Goal: Use online tool/utility

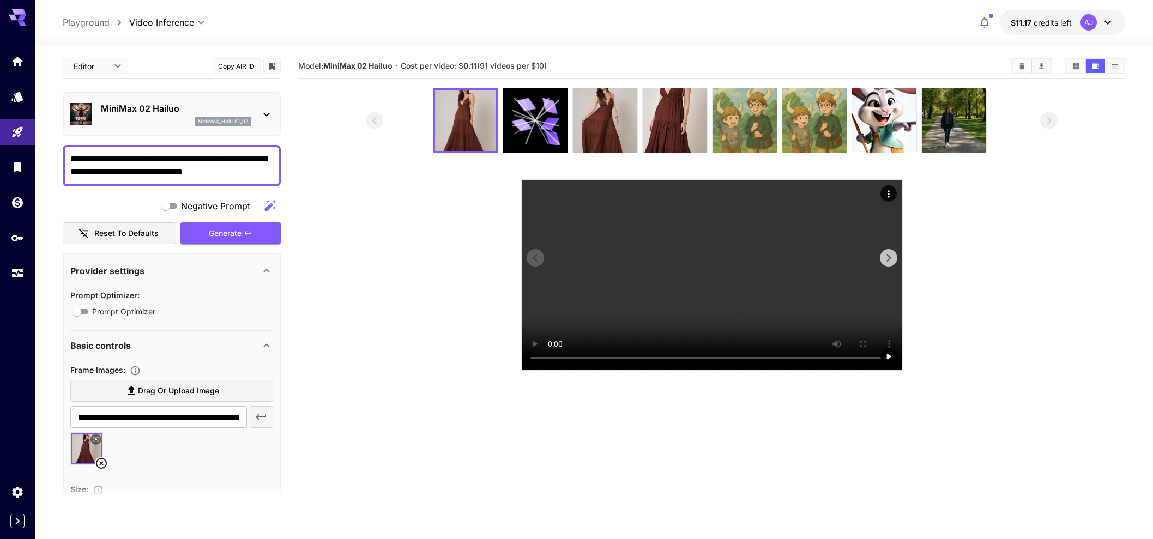
click at [747, 241] on video at bounding box center [712, 275] width 381 height 190
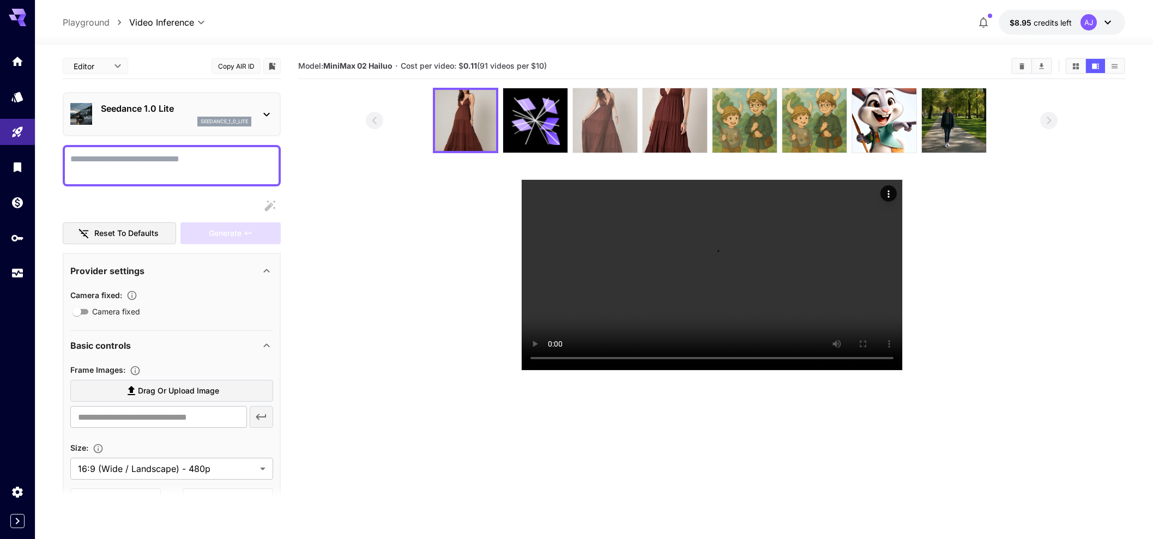
click at [614, 134] on img at bounding box center [605, 120] width 64 height 64
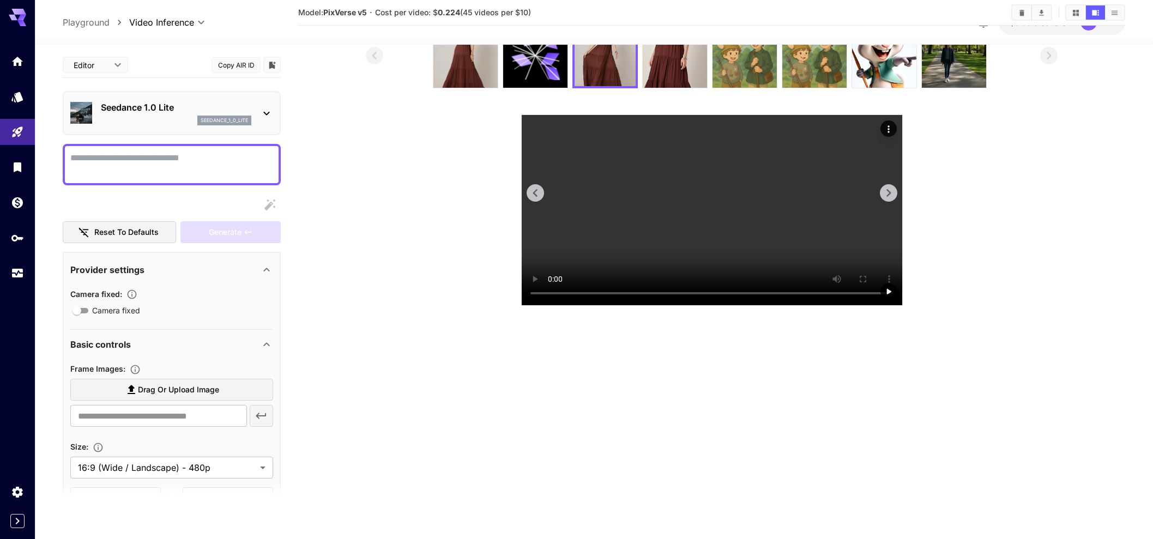
click at [764, 249] on video at bounding box center [712, 210] width 381 height 190
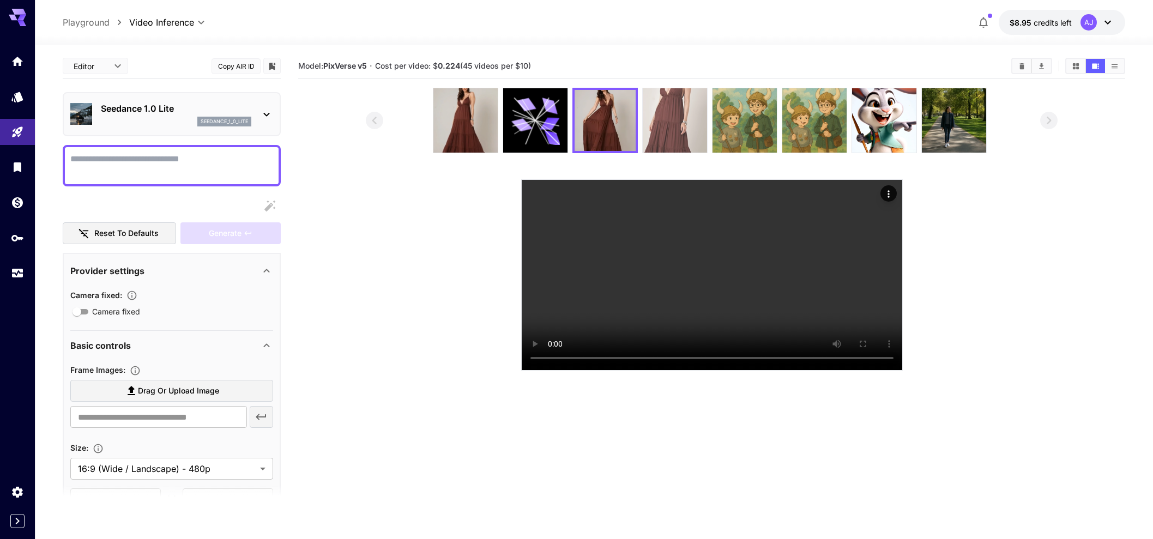
click at [671, 126] on img at bounding box center [675, 120] width 64 height 64
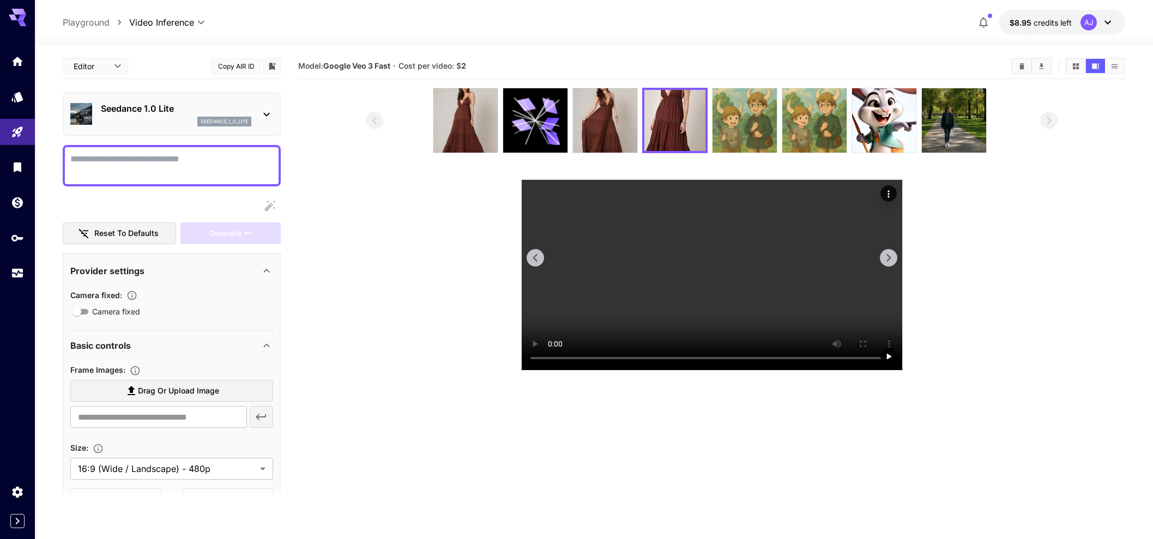
click at [815, 285] on video at bounding box center [712, 275] width 381 height 190
click at [884, 188] on div "Actions" at bounding box center [888, 193] width 11 height 13
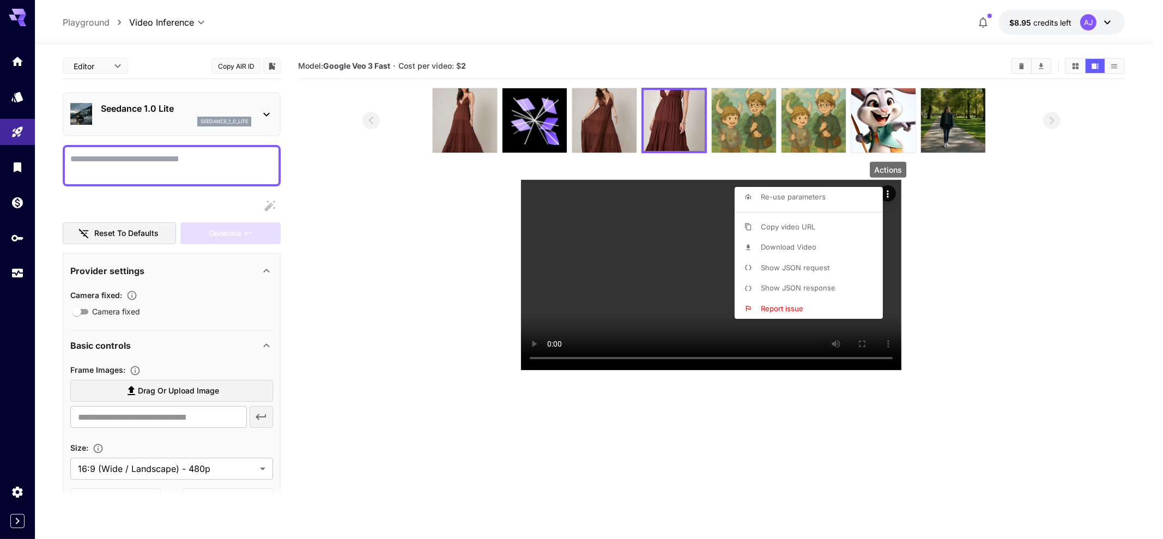
click at [837, 274] on li "Show JSON request" at bounding box center [812, 268] width 155 height 21
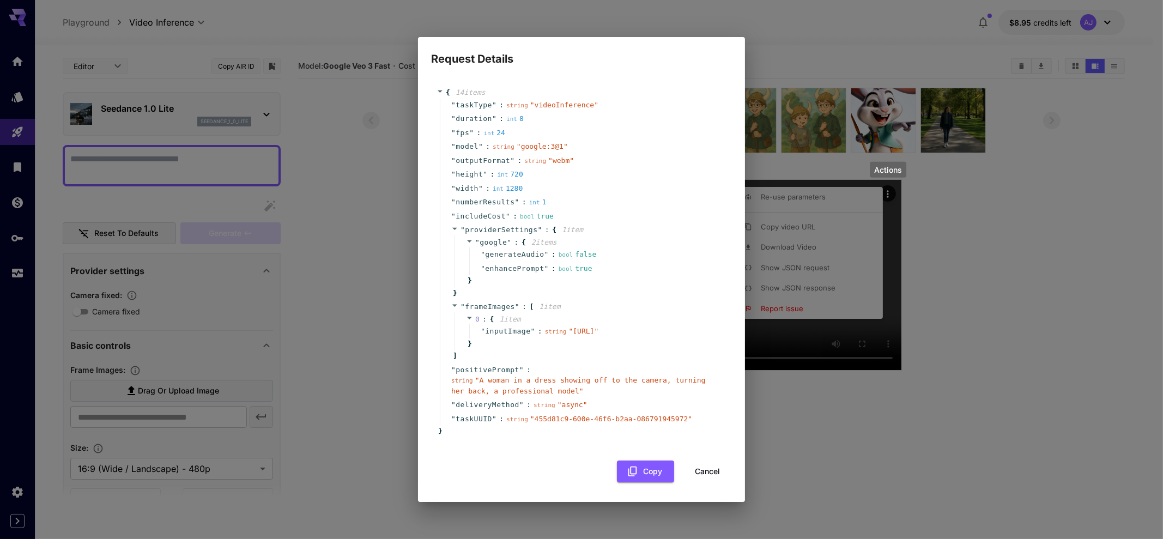
click at [704, 483] on button "Cancel" at bounding box center [707, 472] width 49 height 22
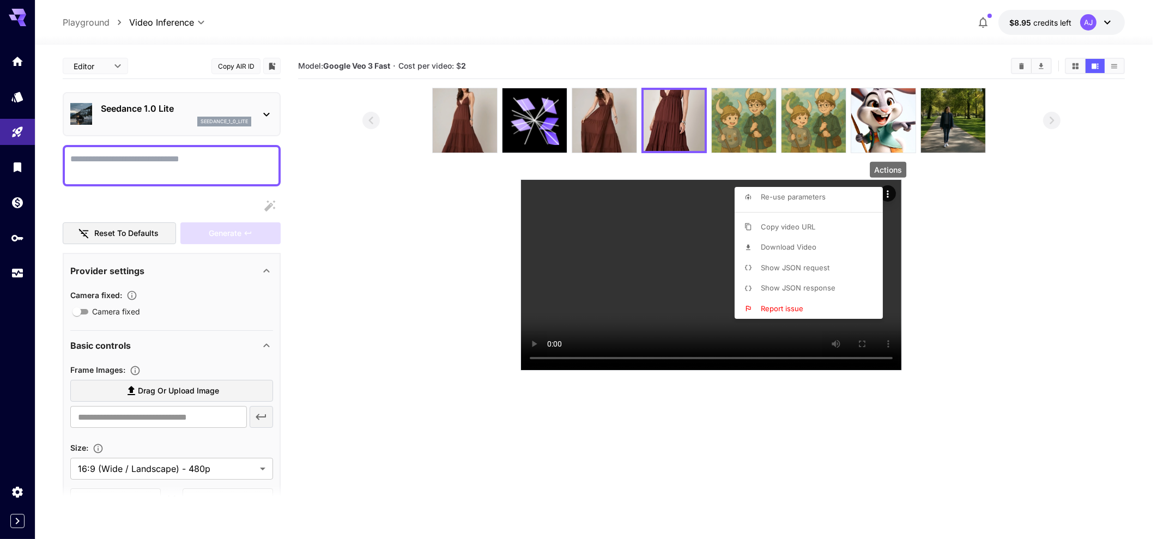
click at [655, 299] on div at bounding box center [581, 269] width 1163 height 539
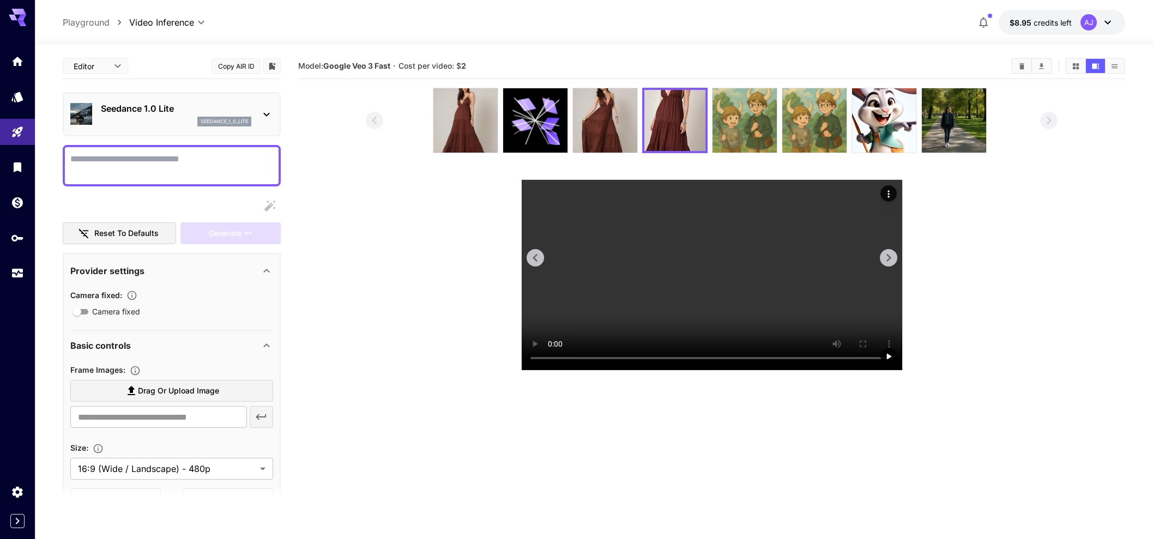
click at [709, 313] on video at bounding box center [712, 275] width 381 height 190
click at [430, 288] on section at bounding box center [712, 229] width 692 height 283
click at [450, 245] on section at bounding box center [712, 229] width 692 height 283
